Goal: Information Seeking & Learning: Learn about a topic

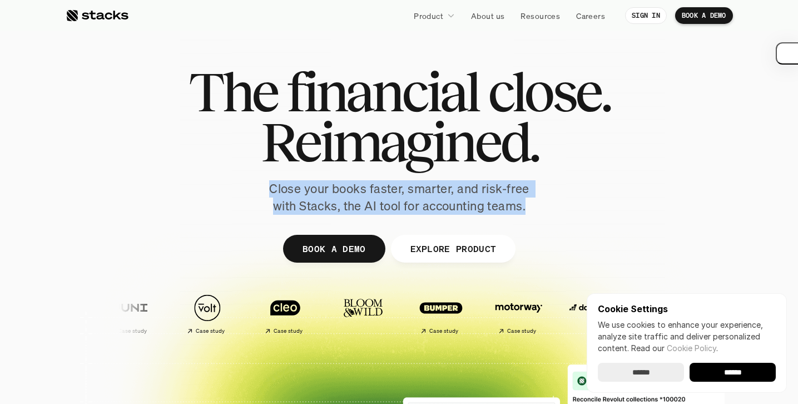
drag, startPoint x: 269, startPoint y: 190, endPoint x: 554, endPoint y: 207, distance: 285.4
click at [554, 207] on div "The financial close. Reimagined. Close your books faster, smarter, and risk-fre…" at bounding box center [399, 141] width 623 height 148
copy p "Close your books faster, smarter, and risk-free with Stacks, the AI tool for ac…"
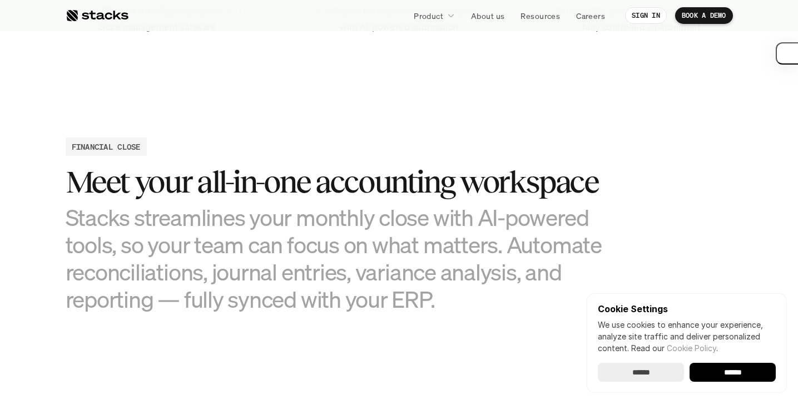
scroll to position [980, 0]
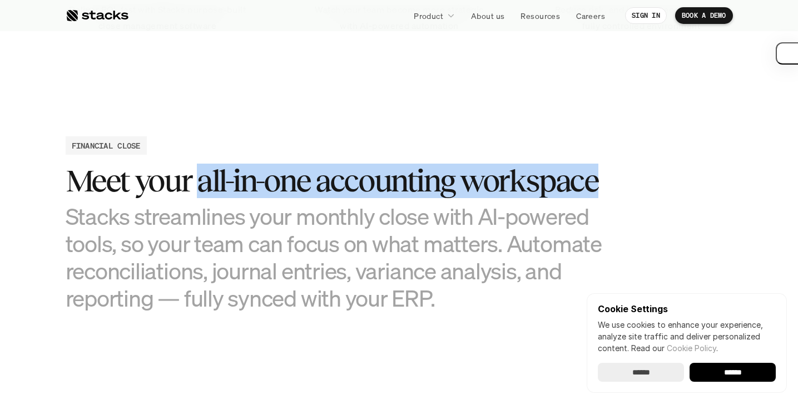
drag, startPoint x: 200, startPoint y: 186, endPoint x: 601, endPoint y: 183, distance: 400.5
click at [601, 183] on h3 "Meet your all-in-one accounting workspace" at bounding box center [344, 181] width 556 height 34
copy h3 "all-in-one accounting workspace"
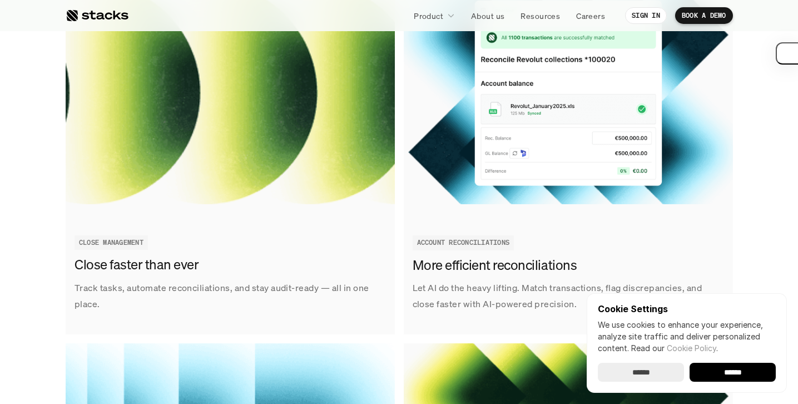
scroll to position [1352, 0]
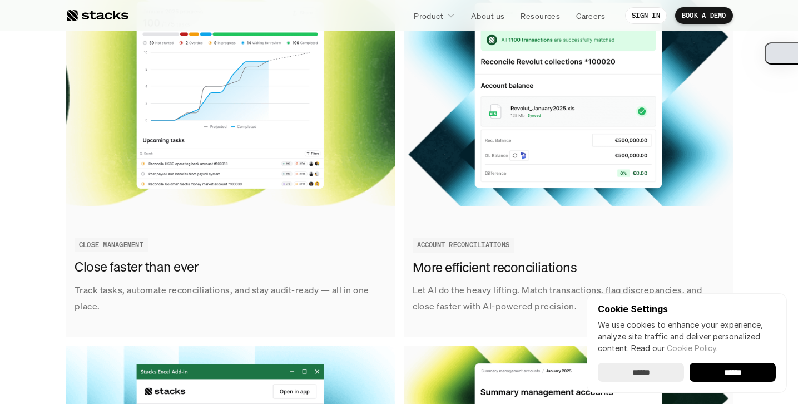
click at [785, 56] on button "button" at bounding box center [781, 53] width 33 height 22
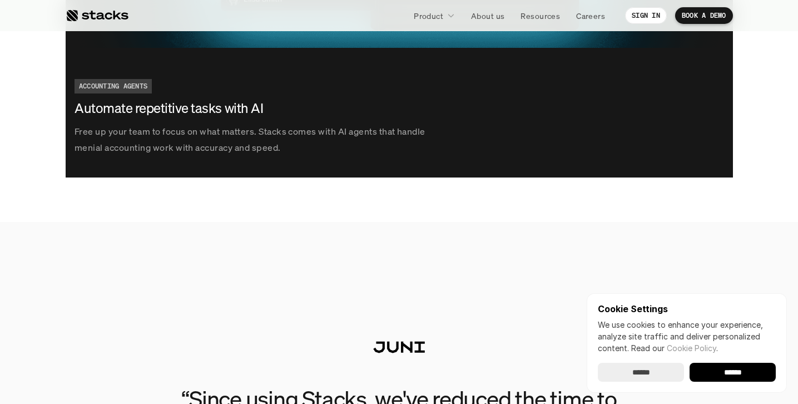
scroll to position [2240, 0]
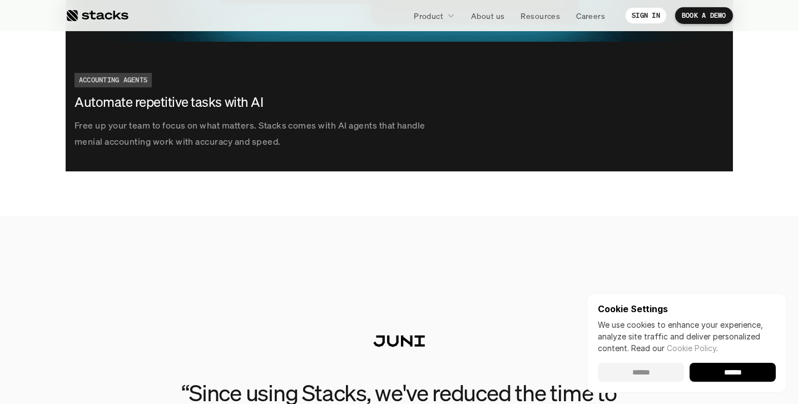
click at [639, 373] on input "******" at bounding box center [641, 372] width 86 height 19
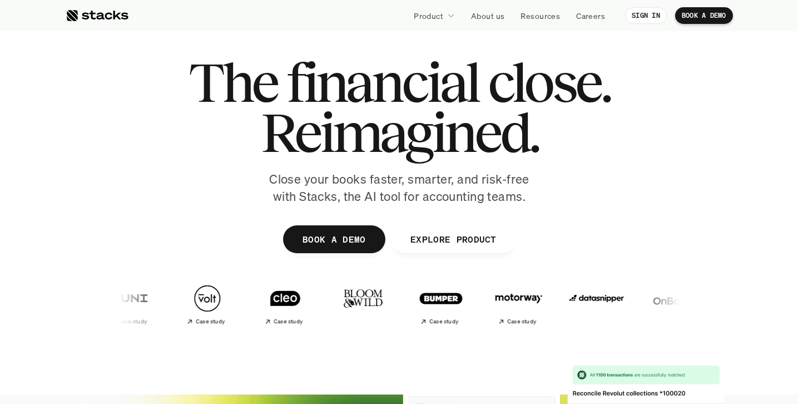
scroll to position [0, 0]
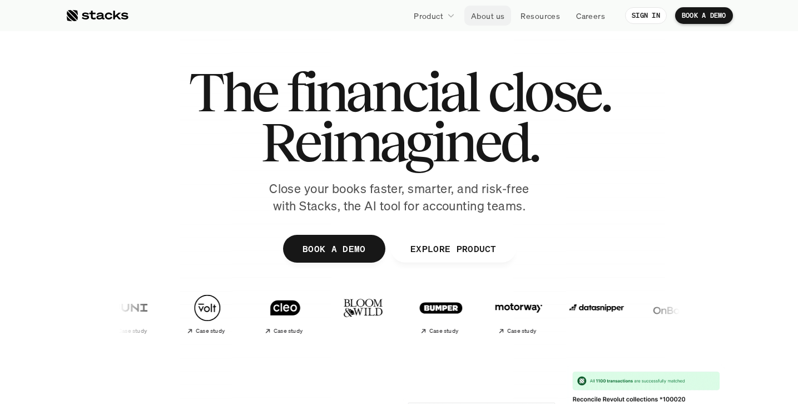
click at [493, 14] on p "About us" at bounding box center [487, 16] width 33 height 12
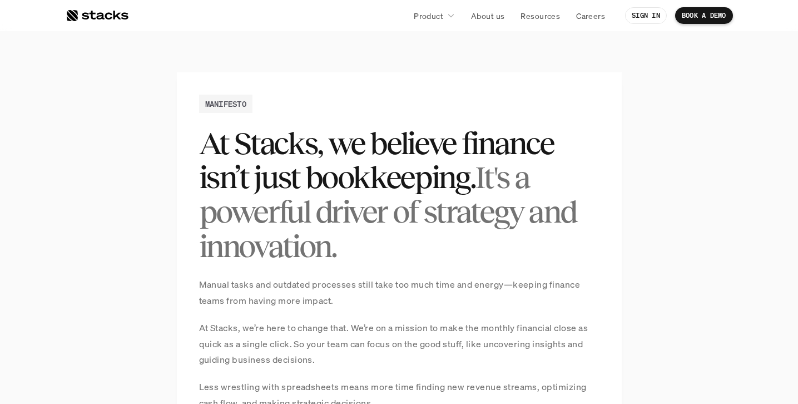
scroll to position [715, 0]
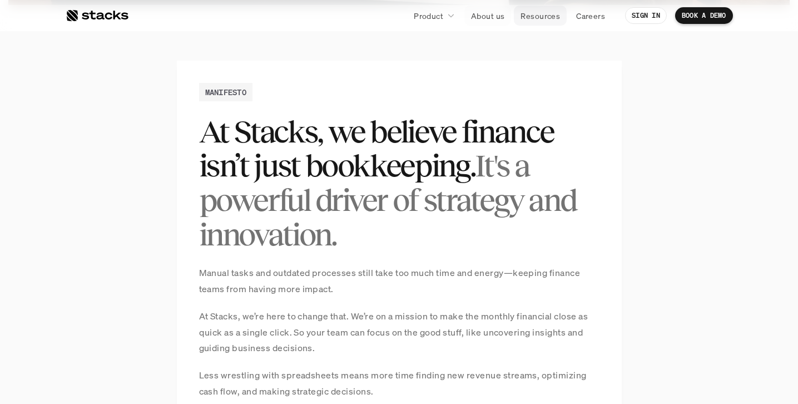
click at [551, 11] on p "Resources" at bounding box center [540, 16] width 39 height 12
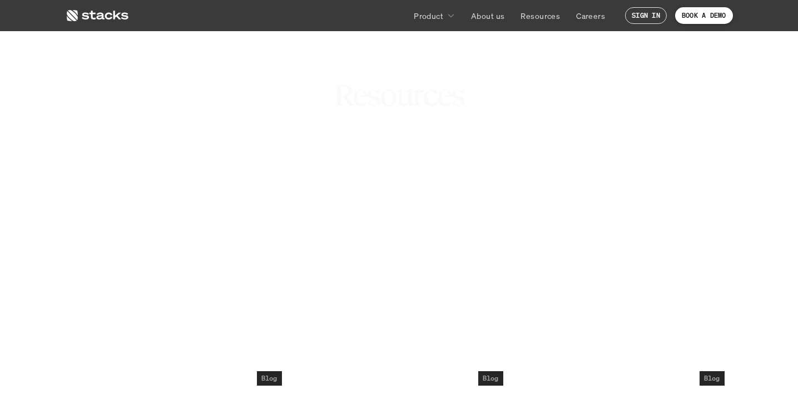
click at [345, 161] on p "Customer stories" at bounding box center [327, 160] width 92 height 16
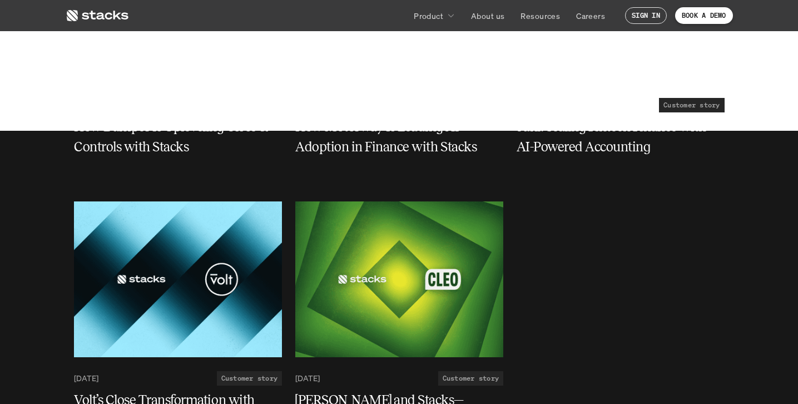
scroll to position [274, 0]
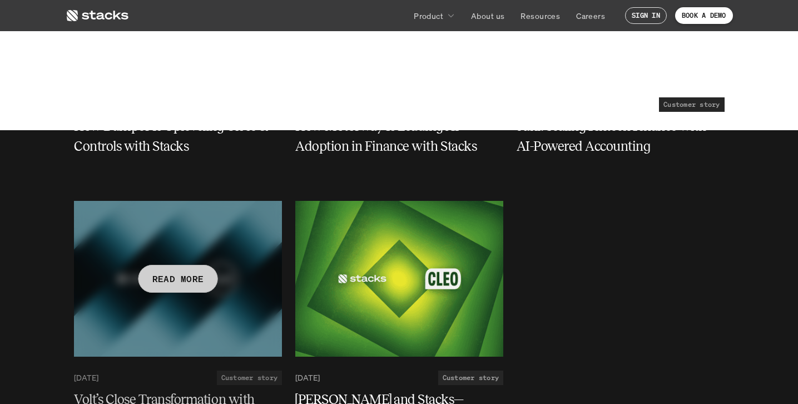
click at [175, 289] on div at bounding box center [178, 279] width 208 height 156
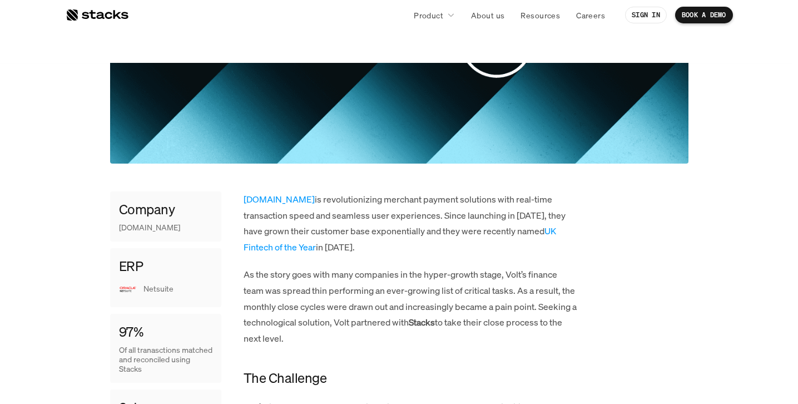
scroll to position [276, 0]
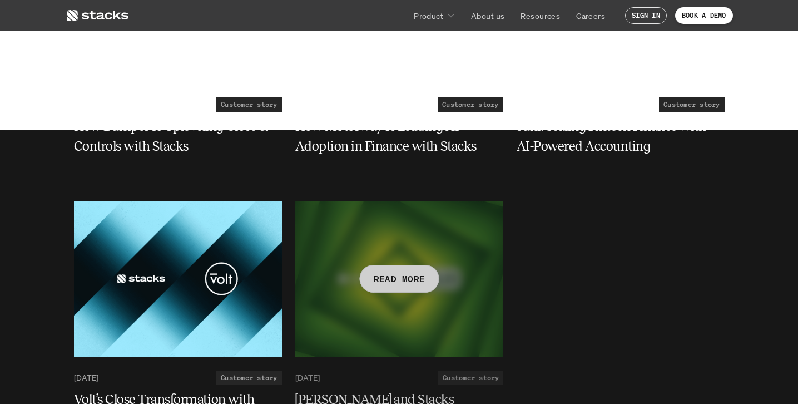
click at [373, 235] on div at bounding box center [399, 279] width 208 height 156
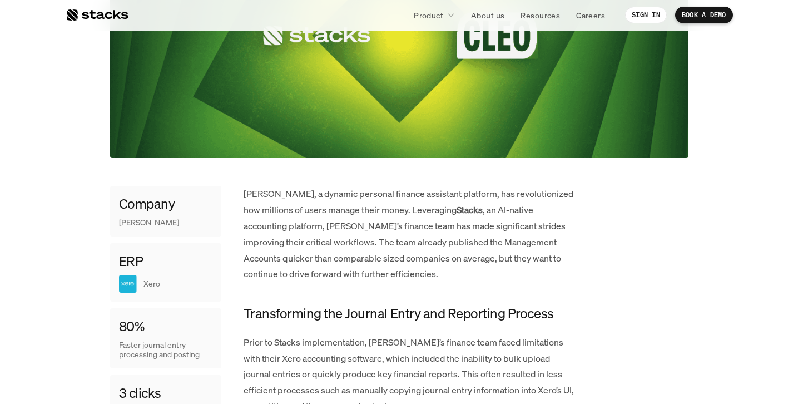
scroll to position [455, 0]
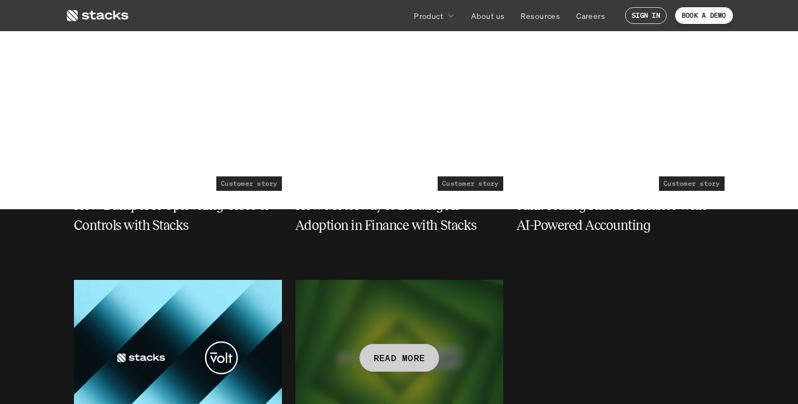
scroll to position [156, 0]
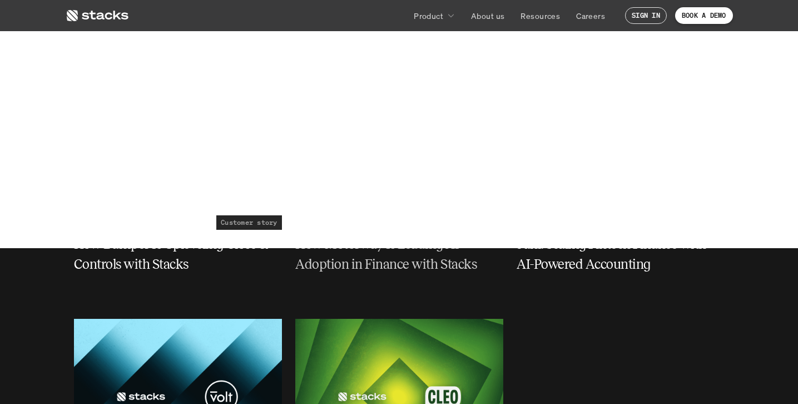
click at [408, 141] on div at bounding box center [399, 124] width 208 height 156
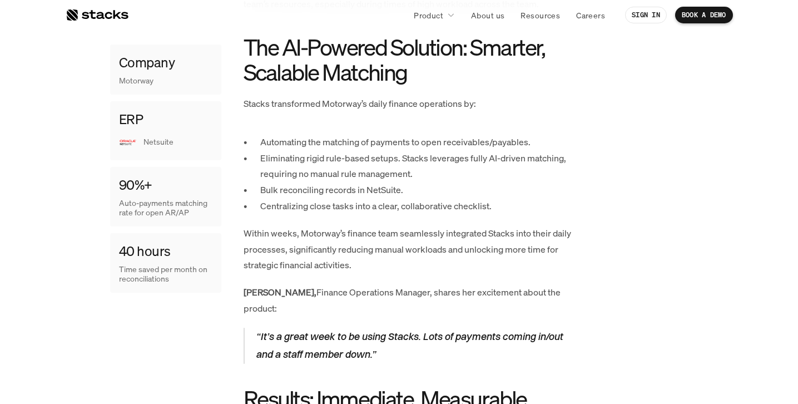
scroll to position [821, 0]
